Goal: Book appointment/travel/reservation

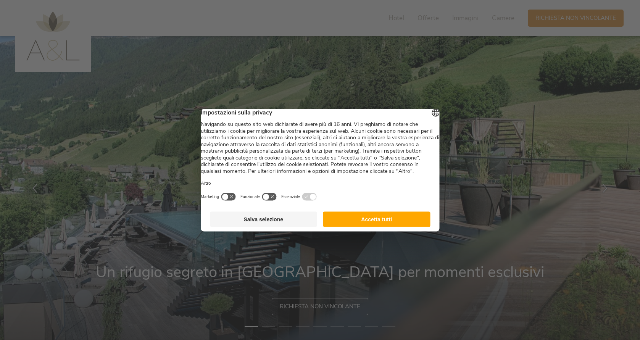
click at [403, 227] on button "Accetta tutti" at bounding box center [376, 218] width 107 height 15
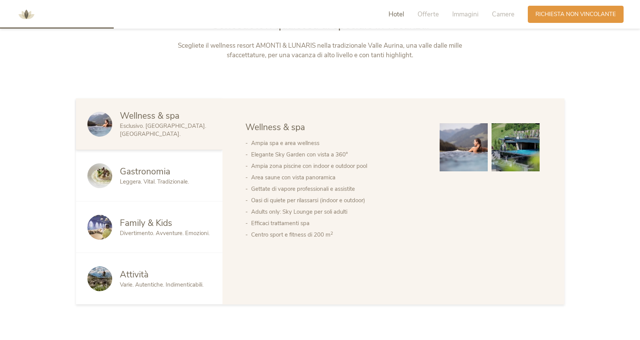
scroll to position [409, 0]
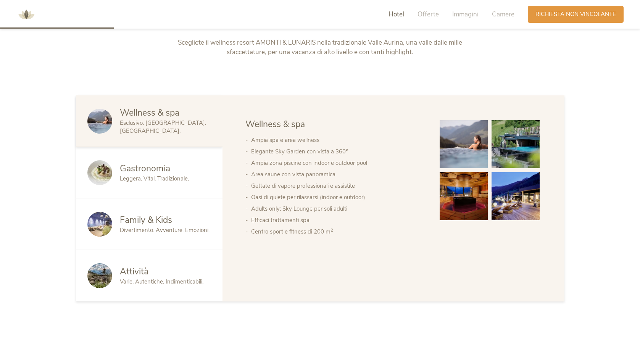
click at [138, 172] on span "Gastronomia" at bounding box center [145, 169] width 50 height 12
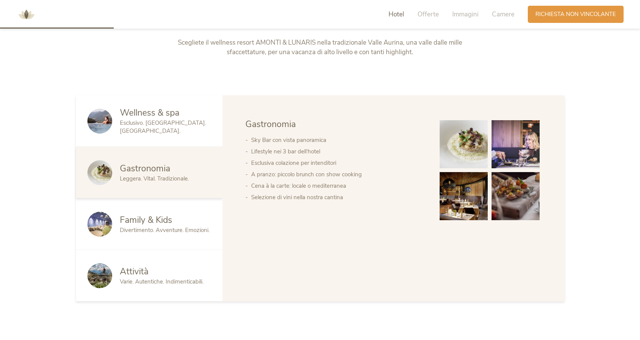
click at [155, 225] on span "Family & Kids" at bounding box center [146, 220] width 52 height 12
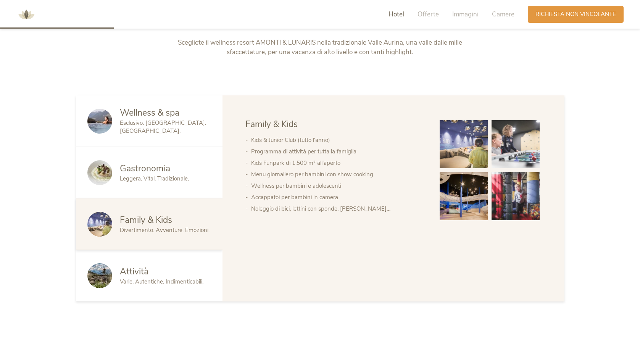
click at [142, 276] on span "Attività" at bounding box center [134, 272] width 29 height 12
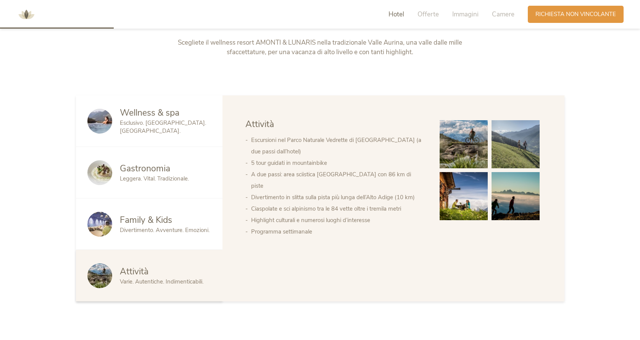
click at [168, 119] on span "Wellness & spa" at bounding box center [150, 113] width 60 height 12
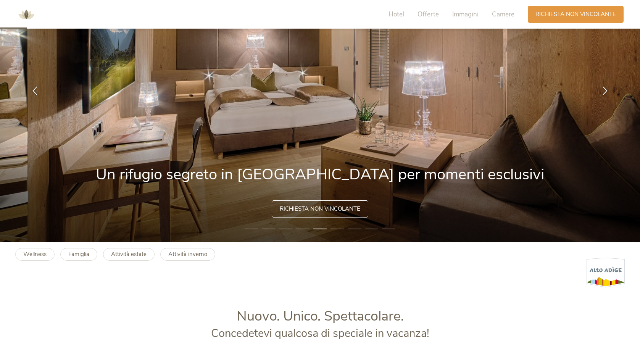
scroll to position [0, 0]
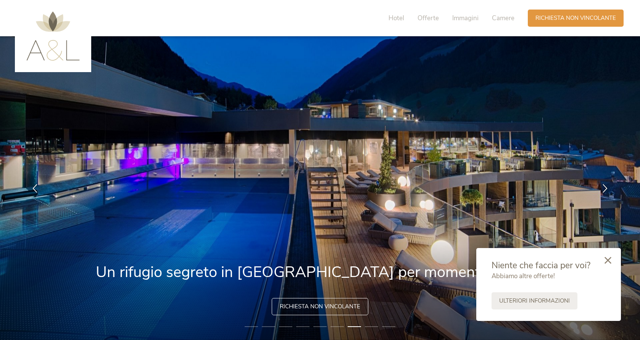
click at [611, 258] on icon at bounding box center [608, 260] width 7 height 7
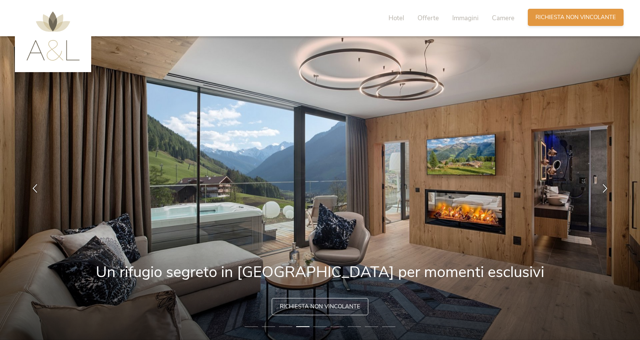
click at [571, 20] on span "Richiesta non vincolante" at bounding box center [575, 17] width 81 height 8
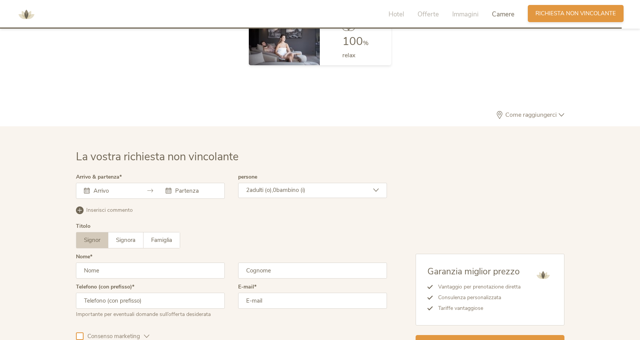
scroll to position [2301, 0]
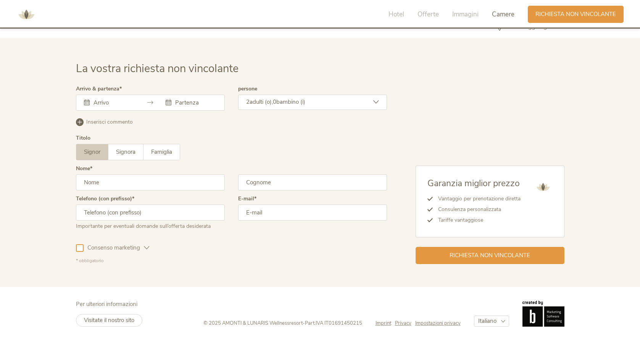
click at [112, 99] on input "text" at bounding box center [114, 103] width 44 height 8
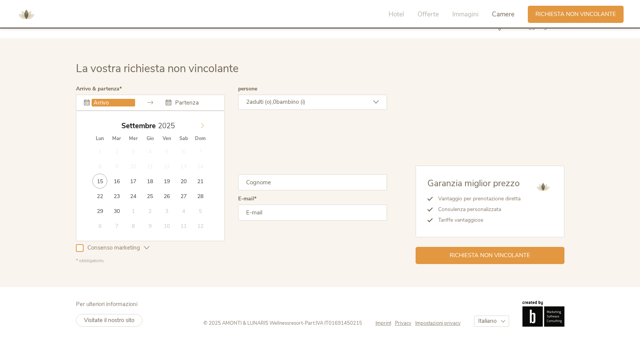
scroll to position [2300, 0]
click at [203, 126] on icon at bounding box center [202, 125] width 5 height 5
click at [204, 127] on icon at bounding box center [202, 125] width 5 height 5
click at [203, 133] on div "Lun Mar Mer Gio Ven Sab Dom" at bounding box center [151, 138] width 118 height 11
click at [201, 122] on span at bounding box center [202, 124] width 13 height 11
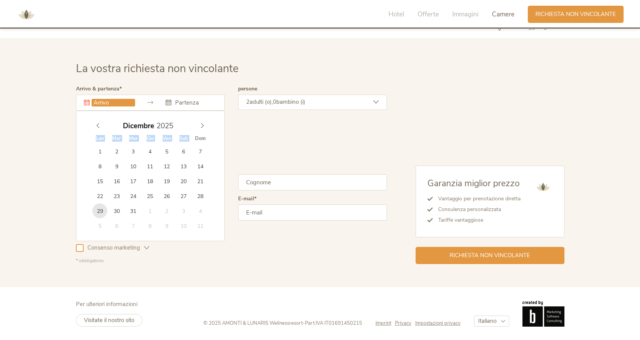
type input "[DATE]"
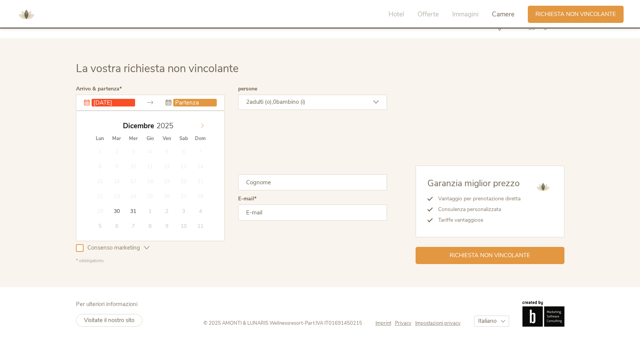
type input "2026"
click at [202, 126] on icon at bounding box center [202, 125] width 5 height 5
type input "[DATE]"
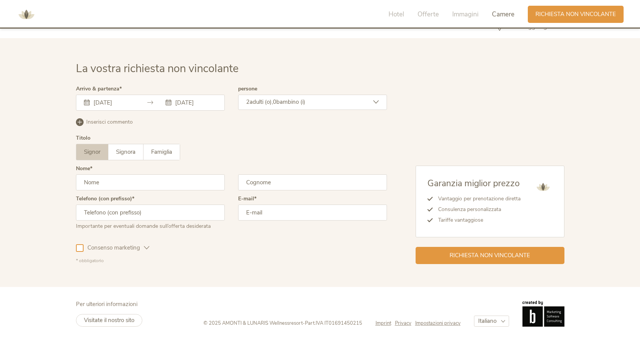
click at [116, 178] on input "text" at bounding box center [150, 182] width 149 height 16
click at [120, 191] on div "Nome" at bounding box center [150, 181] width 149 height 30
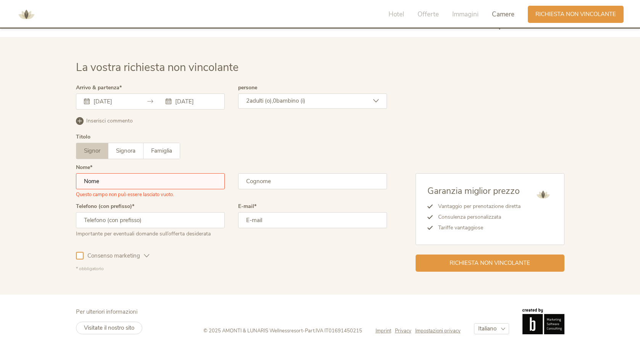
click at [122, 187] on input "text" at bounding box center [150, 181] width 149 height 16
type input "[PERSON_NAME]"
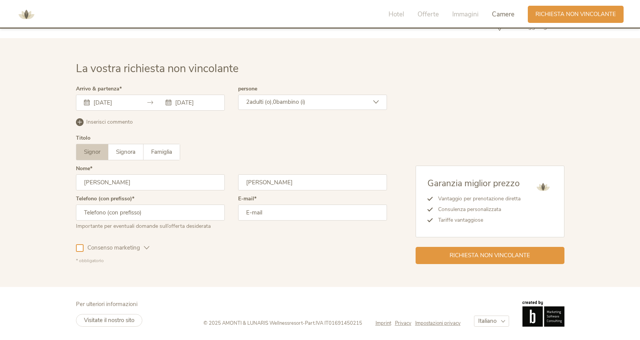
type input "[PERSON_NAME]"
click at [139, 206] on input "text" at bounding box center [150, 213] width 149 height 16
type input "0"
type input "[PHONE_NUMBER]"
click at [362, 214] on input "email" at bounding box center [312, 213] width 149 height 16
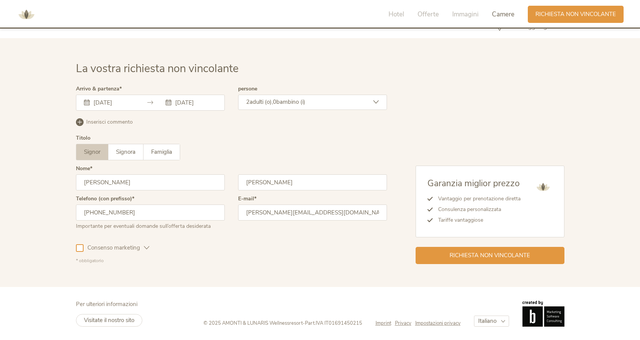
type input "[PERSON_NAME][EMAIL_ADDRESS][DOMAIN_NAME]"
click at [80, 246] on div at bounding box center [80, 248] width 8 height 8
click at [506, 249] on div "Richiesta non vincolante" at bounding box center [490, 254] width 149 height 17
